Goal: Navigation & Orientation: Find specific page/section

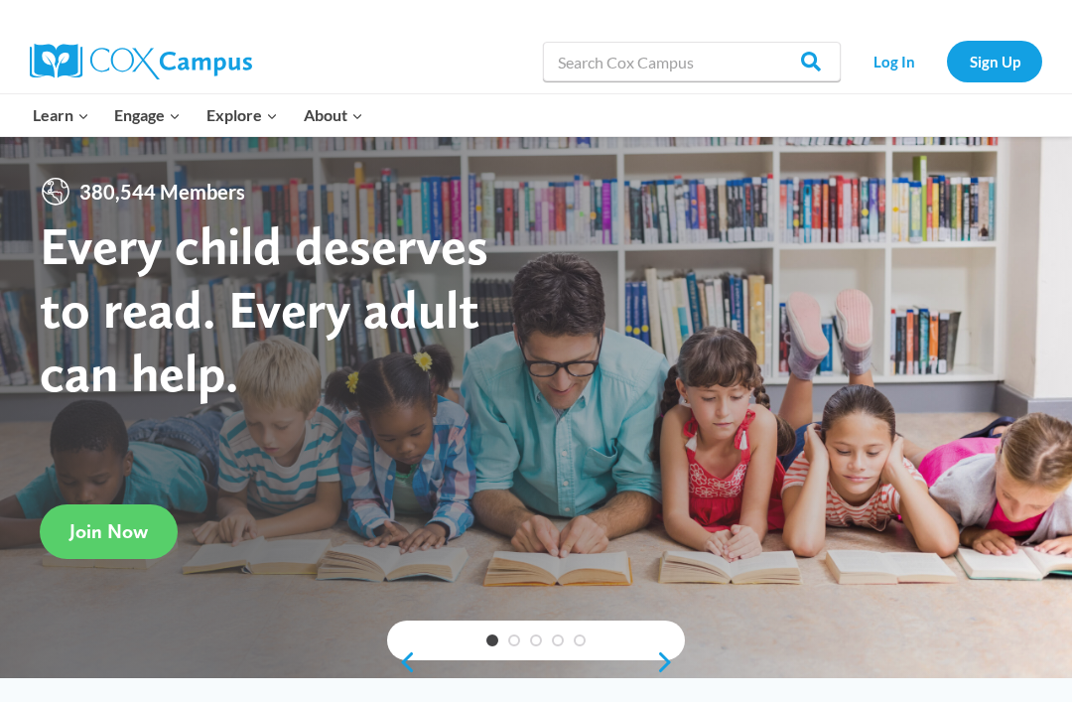
click at [893, 65] on link "Log In" at bounding box center [894, 61] width 86 height 41
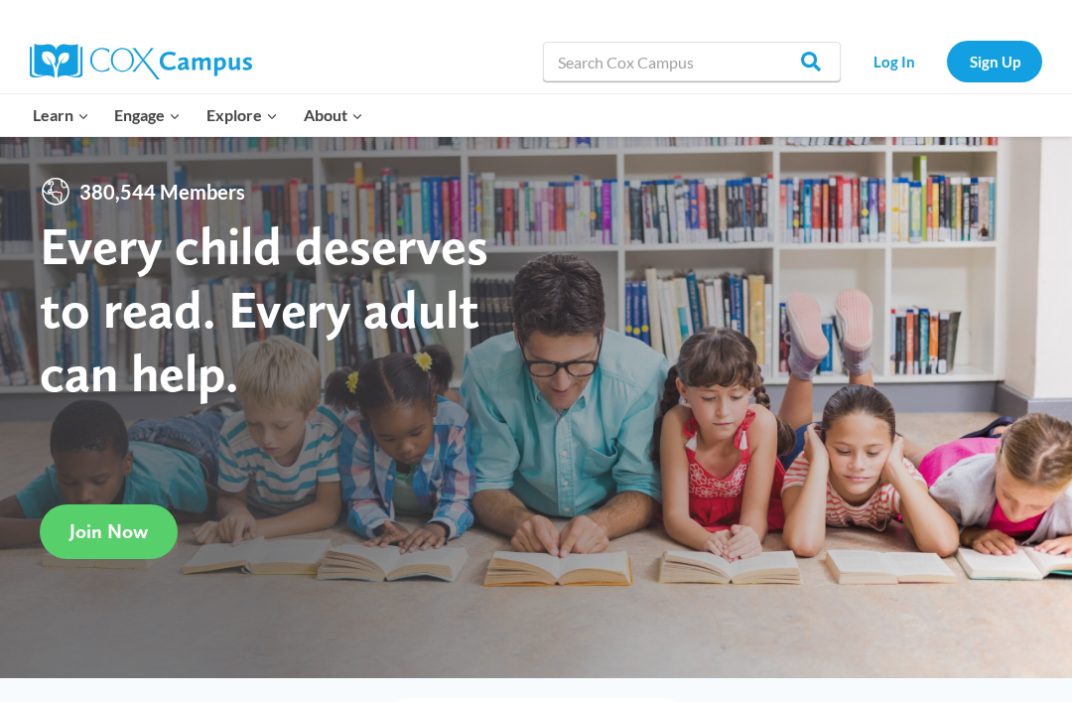
click at [899, 68] on link "Log In" at bounding box center [894, 61] width 86 height 41
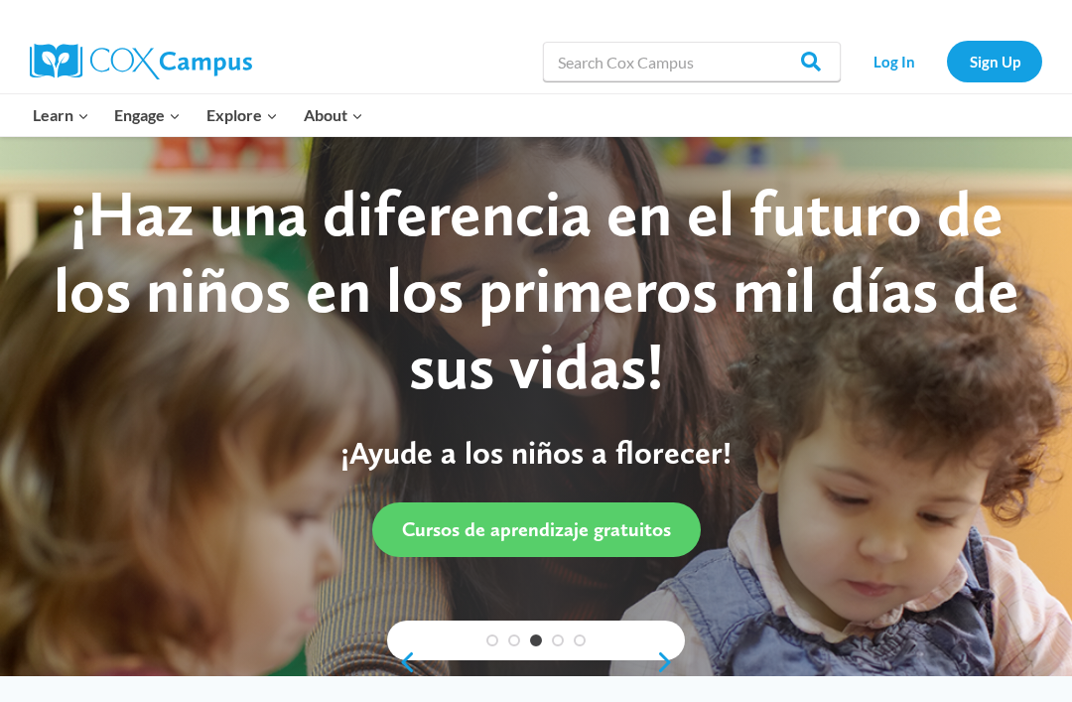
click at [896, 68] on link "Log In" at bounding box center [894, 61] width 86 height 41
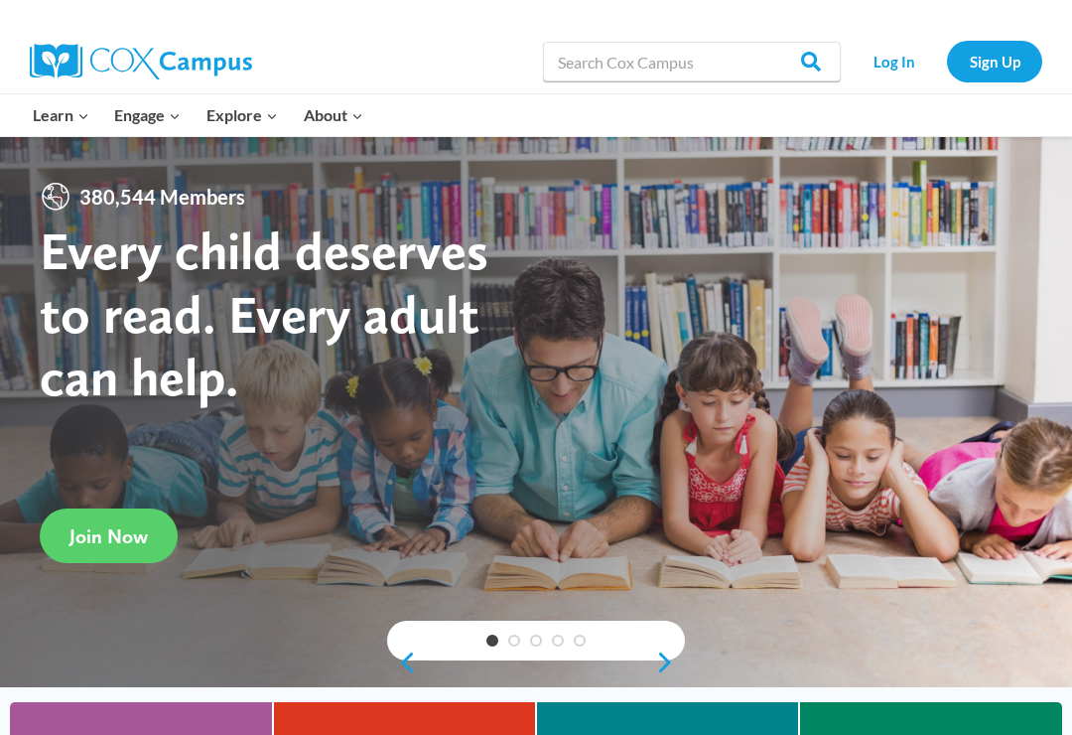
click at [901, 53] on link "Log In" at bounding box center [894, 61] width 86 height 41
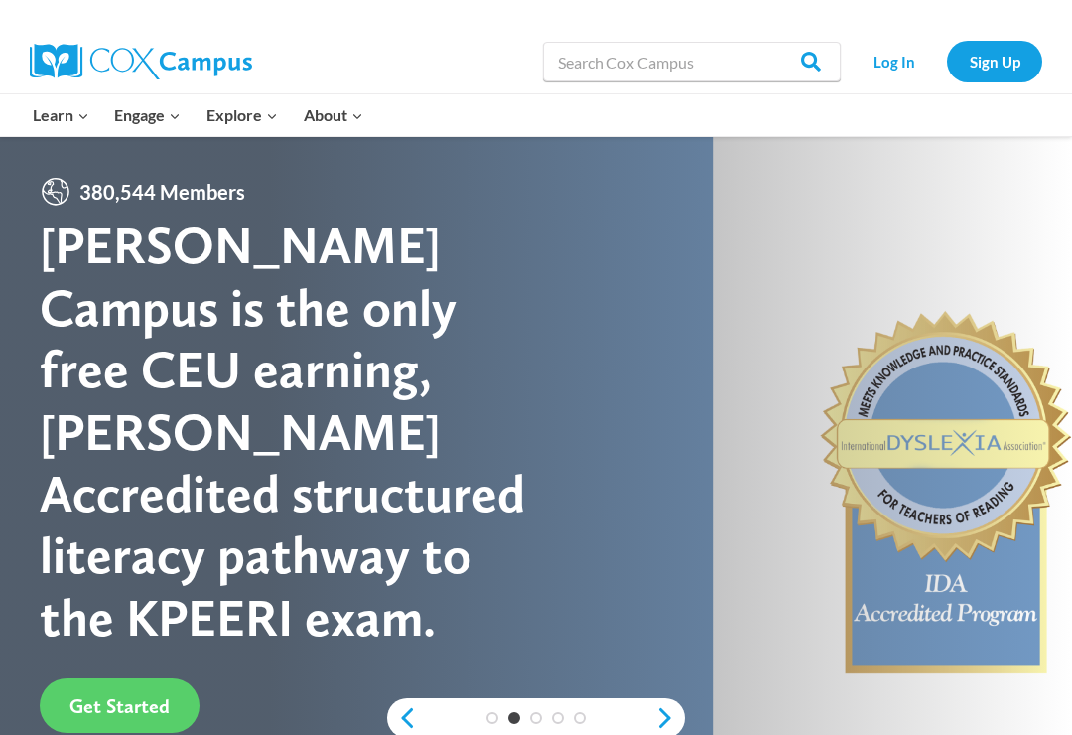
click at [816, 58] on input "Search" at bounding box center [801, 62] width 77 height 40
